Goal: Transaction & Acquisition: Book appointment/travel/reservation

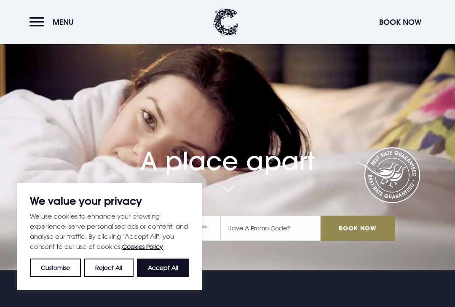
scroll to position [35, 0]
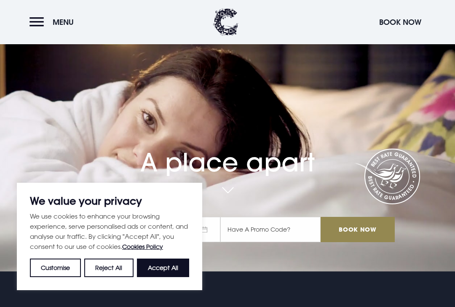
click at [177, 277] on button "Accept All" at bounding box center [163, 268] width 52 height 19
checkbox input "true"
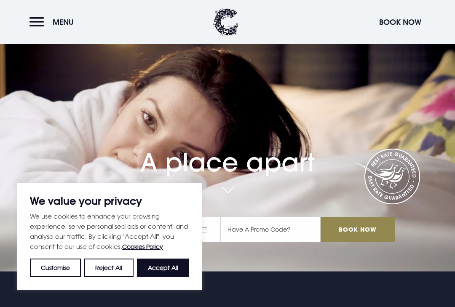
checkbox input "true"
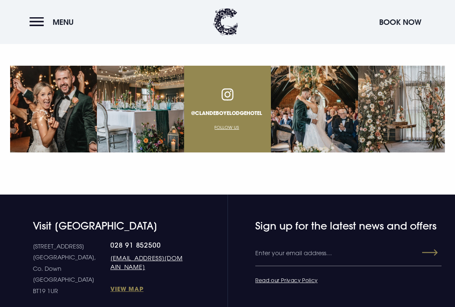
scroll to position [2929, 0]
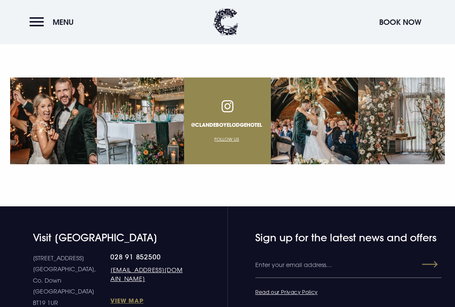
click at [48, 23] on button "Menu" at bounding box center [54, 22] width 48 height 18
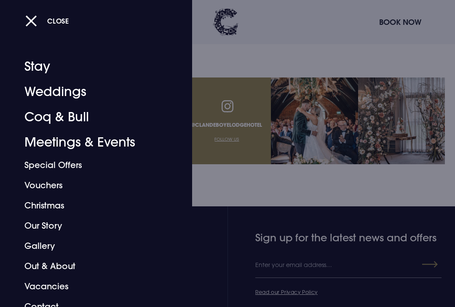
click at [62, 210] on link "Christmas" at bounding box center [90, 206] width 132 height 20
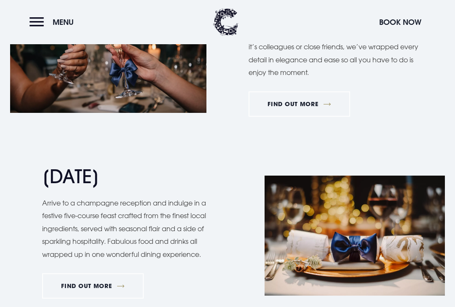
scroll to position [704, 0]
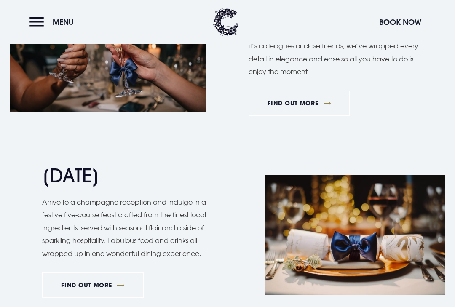
click at [116, 283] on link "FIND OUT MORE" at bounding box center [93, 285] width 102 height 25
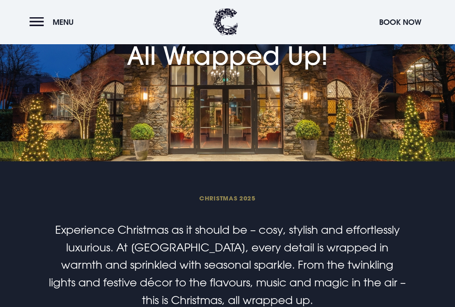
scroll to position [60, 0]
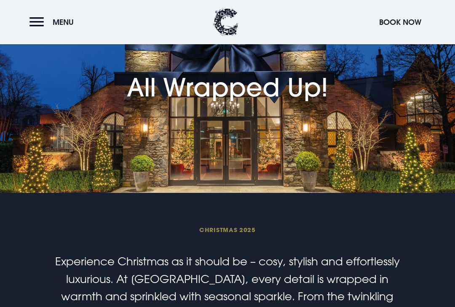
click at [39, 25] on button "Menu" at bounding box center [54, 22] width 48 height 18
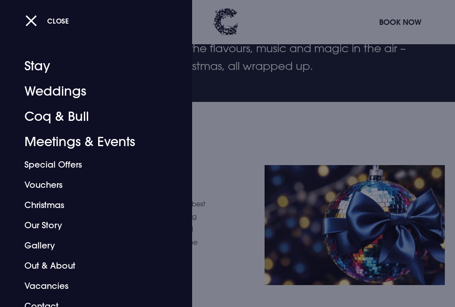
scroll to position [326, 0]
click at [35, 21] on button "Close" at bounding box center [47, 20] width 44 height 17
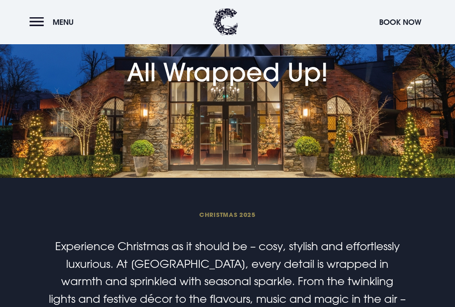
scroll to position [75, 0]
click at [40, 24] on button "Menu" at bounding box center [54, 22] width 48 height 18
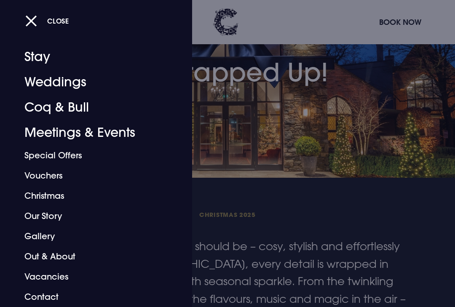
scroll to position [10, 0]
click at [38, 21] on button "Close" at bounding box center [47, 20] width 44 height 17
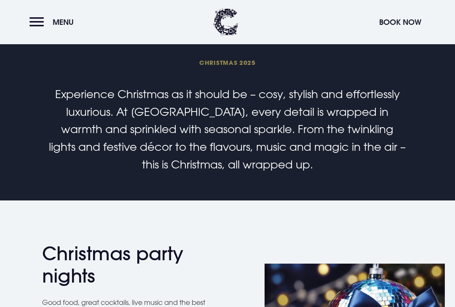
scroll to position [221, 0]
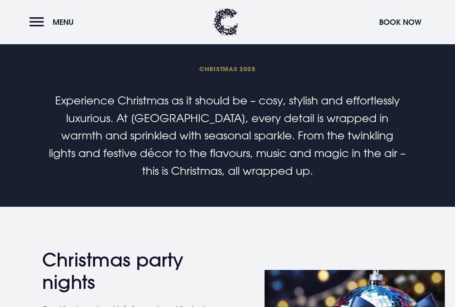
click at [37, 21] on button "Menu" at bounding box center [54, 22] width 48 height 18
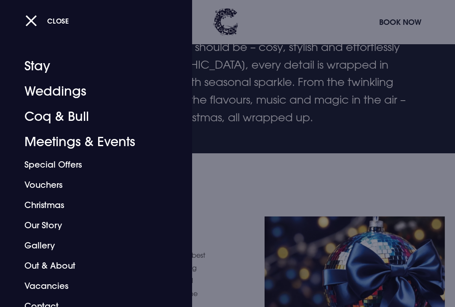
scroll to position [274, 0]
click at [30, 25] on button "Close" at bounding box center [47, 20] width 44 height 17
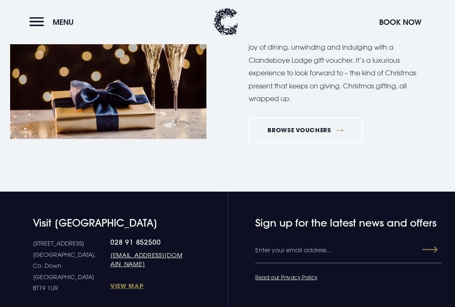
scroll to position [1434, 0]
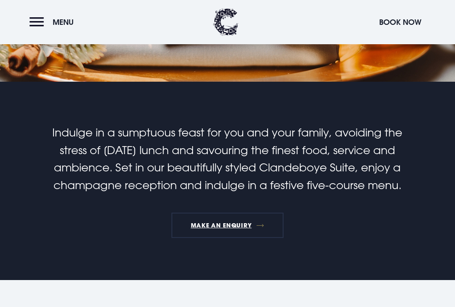
scroll to position [172, 0]
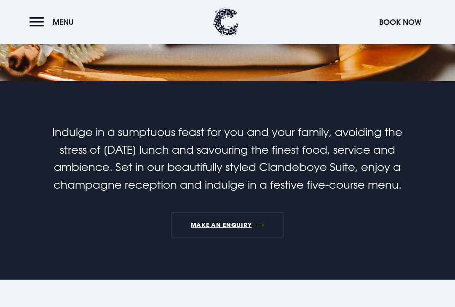
click at [259, 229] on link "MAKE AN ENQUIRY" at bounding box center [228, 224] width 112 height 25
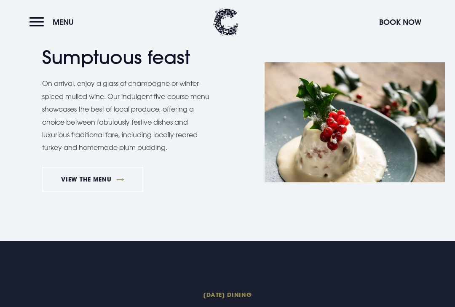
click at [67, 178] on link "VIEW THE MENU" at bounding box center [92, 179] width 101 height 25
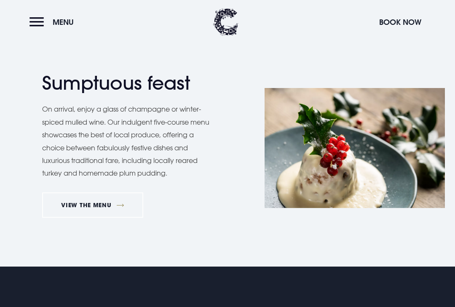
scroll to position [609, 0]
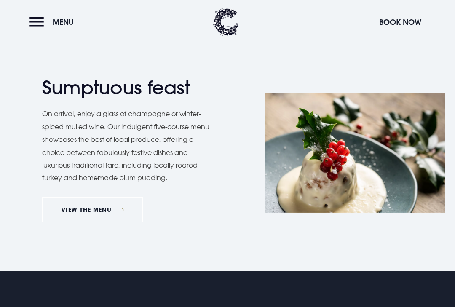
click at [85, 207] on link "VIEW THE MENU" at bounding box center [92, 209] width 101 height 25
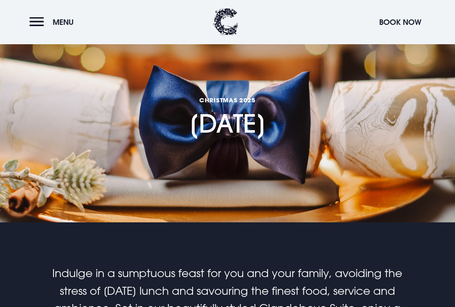
scroll to position [0, 0]
